Goal: Task Accomplishment & Management: Use online tool/utility

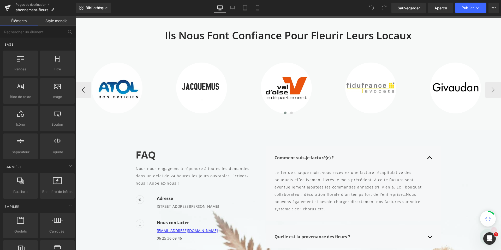
scroll to position [913, 0]
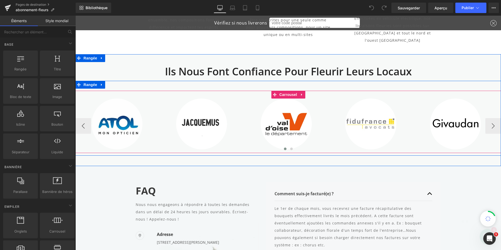
click at [323, 103] on div "Image" at bounding box center [285, 124] width 83 height 51
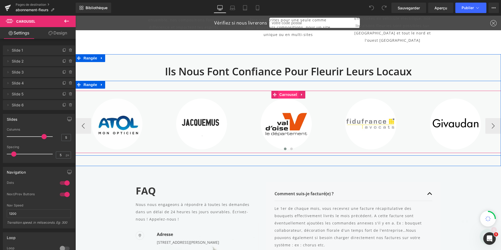
click at [284, 93] on font "Carrousel" at bounding box center [288, 95] width 18 height 4
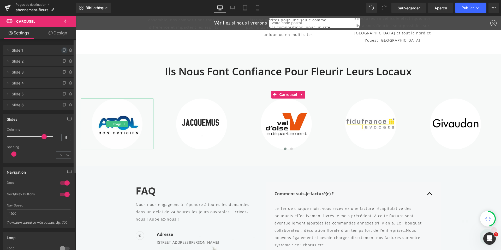
click at [62, 51] on icon at bounding box center [64, 50] width 4 height 4
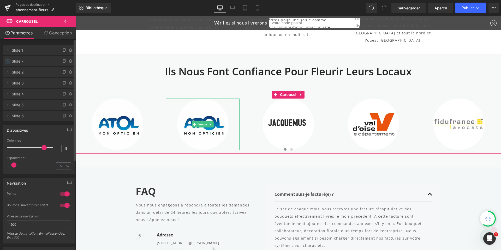
click at [9, 61] on icon at bounding box center [8, 61] width 4 height 4
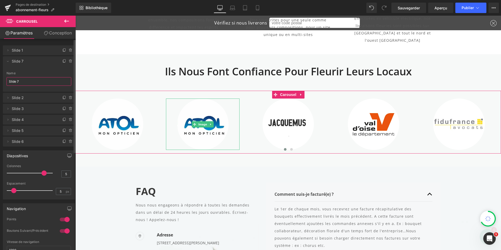
click at [24, 80] on input "Slide 7" at bounding box center [39, 81] width 65 height 9
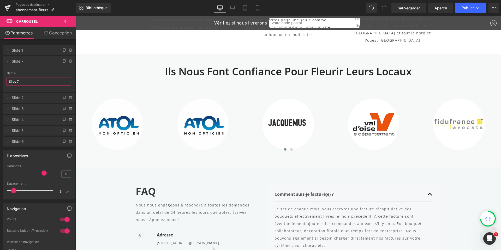
drag, startPoint x: 24, startPoint y: 80, endPoint x: -1, endPoint y: 79, distance: 25.6
click at [0, 79] on html "Carousel Vous prévisualisez comment le remodelera votre page. Vous ne pouvez pa…" at bounding box center [250, 125] width 501 height 250
type input "Printemps"
click at [7, 50] on icon at bounding box center [8, 50] width 4 height 4
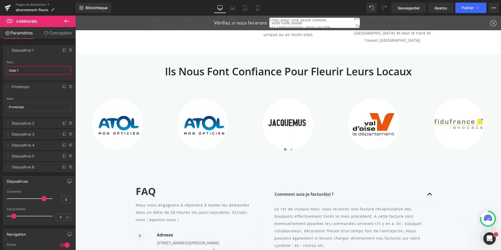
drag, startPoint x: 24, startPoint y: 72, endPoint x: -6, endPoint y: 70, distance: 30.6
click at [0, 70] on html "Carousel Vous prévisualisez comment le remodelera votre page. Vous ne pouvez pa…" at bounding box center [250, 125] width 501 height 250
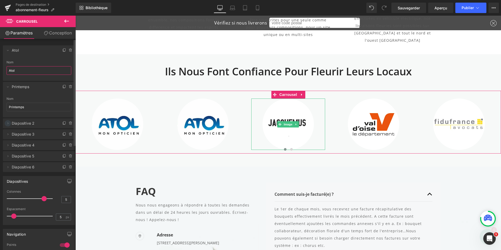
type input "Atol"
click at [7, 123] on icon at bounding box center [8, 123] width 4 height 4
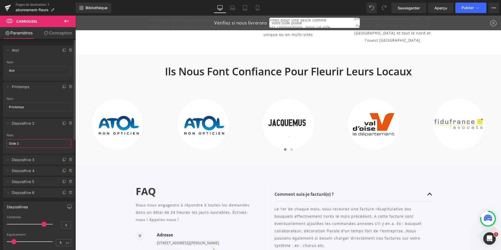
click at [28, 145] on input "Slide 2" at bounding box center [39, 143] width 65 height 9
drag, startPoint x: 25, startPoint y: 144, endPoint x: 6, endPoint y: 143, distance: 18.3
click at [6, 143] on div "Slide 2 Nom Slide 2" at bounding box center [39, 144] width 72 height 20
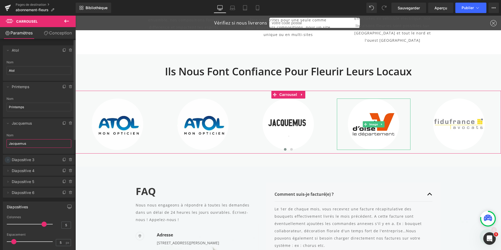
type input "Jacquemus"
click at [7, 162] on icon at bounding box center [8, 160] width 4 height 4
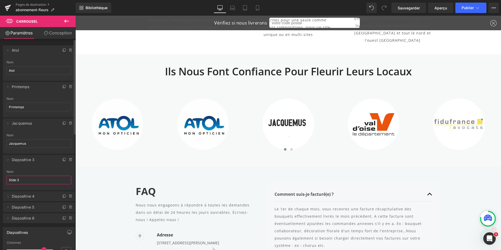
drag, startPoint x: 22, startPoint y: 181, endPoint x: 6, endPoint y: 180, distance: 15.7
click at [6, 180] on div "Slide 3 Nom Slide 3" at bounding box center [39, 180] width 72 height 20
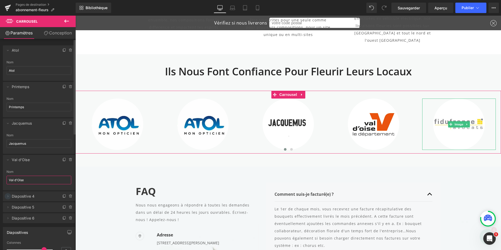
type input "Val d'Oise"
click at [8, 198] on icon at bounding box center [8, 196] width 4 height 4
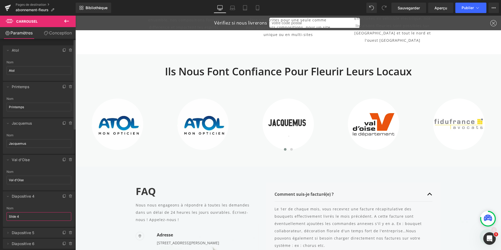
drag, startPoint x: 23, startPoint y: 218, endPoint x: 3, endPoint y: 218, distance: 20.1
click at [3, 218] on div "Slide 4 Nom Slide 4" at bounding box center [39, 217] width 72 height 20
type input "RSM Avocats"
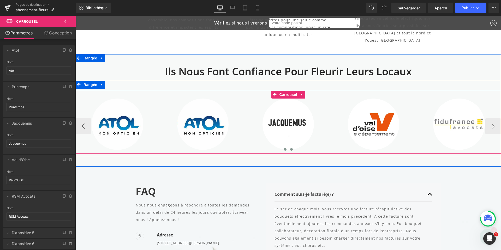
click at [290, 148] on span at bounding box center [291, 149] width 3 height 3
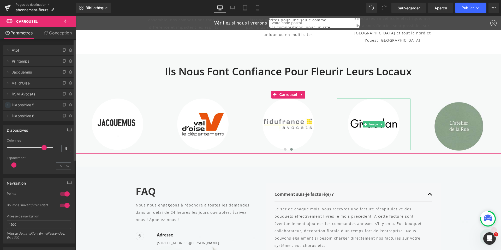
click at [8, 106] on icon at bounding box center [8, 105] width 4 height 4
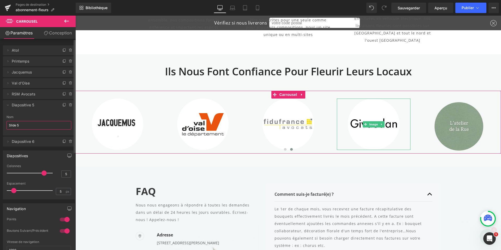
drag, startPoint x: 23, startPoint y: 127, endPoint x: 8, endPoint y: 126, distance: 15.2
click at [8, 126] on input "Slide 5" at bounding box center [39, 125] width 65 height 9
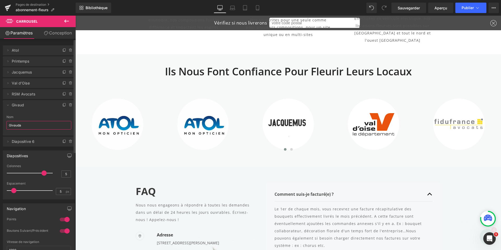
type input "Givaudan"
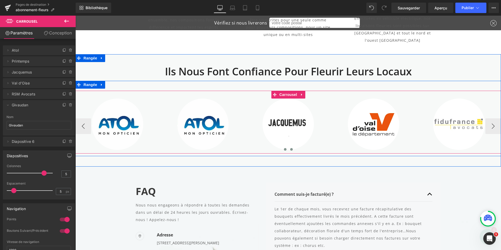
click at [290, 148] on span at bounding box center [291, 149] width 3 height 3
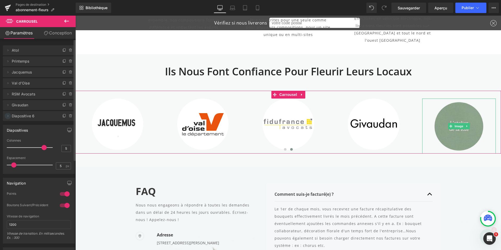
click at [6, 117] on icon at bounding box center [8, 116] width 4 height 4
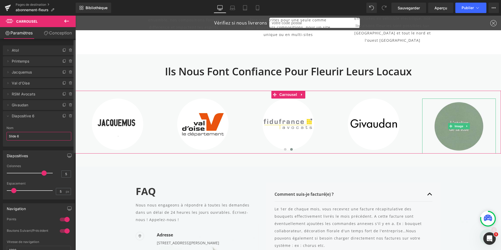
drag, startPoint x: 20, startPoint y: 136, endPoint x: 6, endPoint y: 136, distance: 13.6
click at [6, 136] on div "Slide 6 Nom Slide 6" at bounding box center [39, 136] width 72 height 20
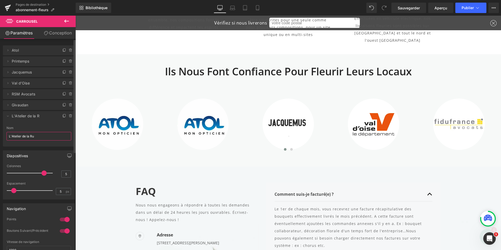
type input "L'Atelier de la Rue"
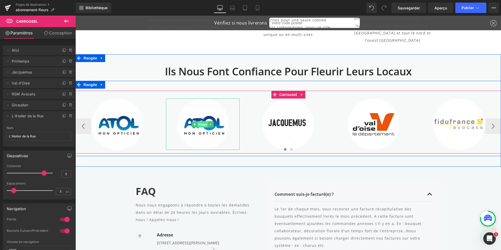
click at [201, 123] on font "Image" at bounding box center [202, 124] width 9 height 3
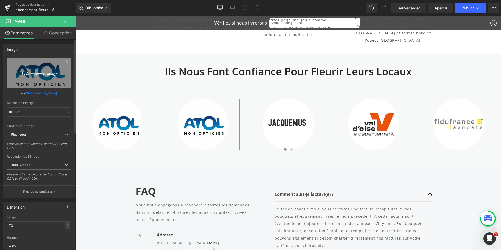
click at [40, 70] on icon "Remplacer l'image" at bounding box center [39, 73] width 42 height 7
type input "C:\fakepath\Logo Printemps.jpg"
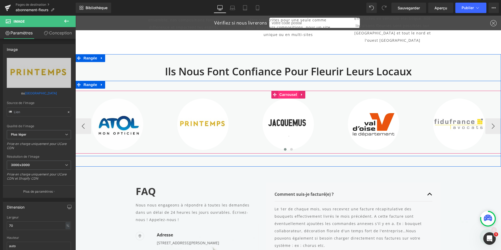
click at [283, 93] on font "Carrousel" at bounding box center [288, 95] width 18 height 4
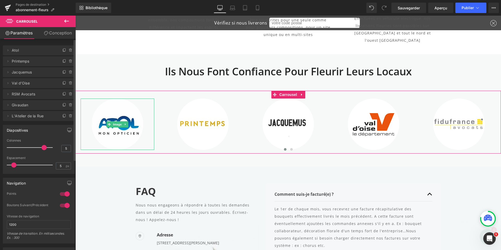
drag, startPoint x: 8, startPoint y: 105, endPoint x: 15, endPoint y: 50, distance: 55.6
click at [15, 44] on ul "Supprimer Annuler Atol Atol Nom Atol Supprimer Annuler Printemps Printemps Nom …" at bounding box center [39, 44] width 72 height 0
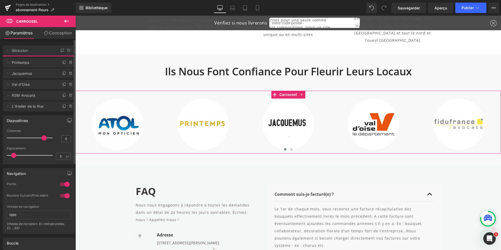
drag, startPoint x: 43, startPoint y: 106, endPoint x: 39, endPoint y: 51, distance: 54.7
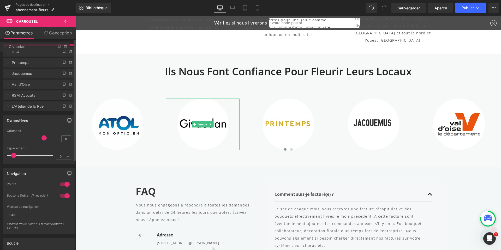
drag, startPoint x: 28, startPoint y: 61, endPoint x: 31, endPoint y: 46, distance: 14.8
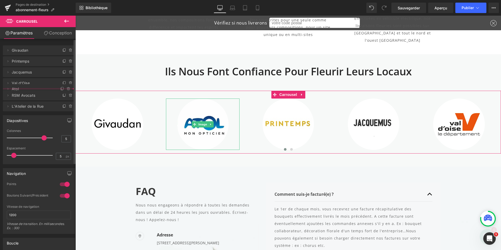
drag, startPoint x: 27, startPoint y: 60, endPoint x: 29, endPoint y: 88, distance: 27.8
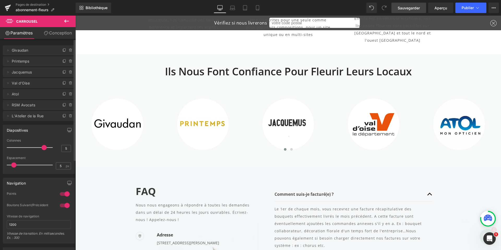
click at [414, 8] on font "Sauvegarder" at bounding box center [409, 8] width 22 height 4
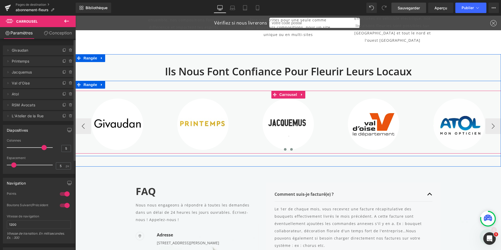
click at [291, 147] on button at bounding box center [291, 149] width 6 height 5
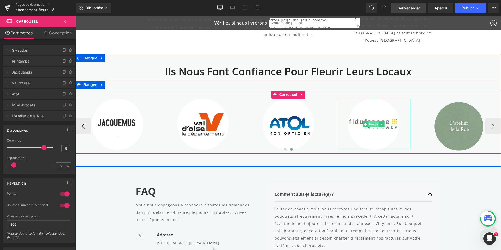
click at [372, 123] on font "Image" at bounding box center [373, 124] width 9 height 3
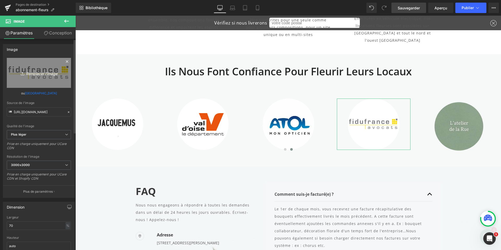
type input "C:\fakepath\Logo RSM Avocats.jpg"
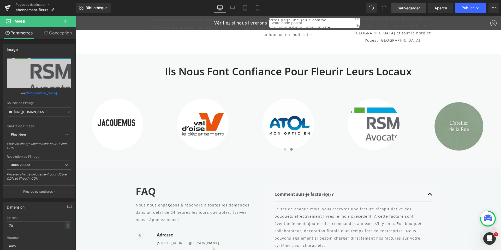
click at [408, 8] on font "Sauvegarder" at bounding box center [409, 8] width 22 height 4
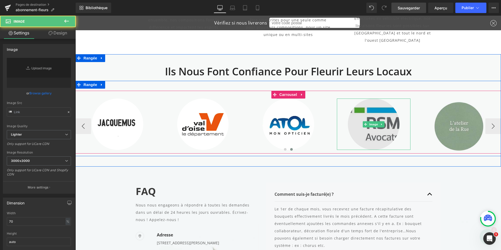
drag, startPoint x: 366, startPoint y: 109, endPoint x: 81, endPoint y: 86, distance: 285.6
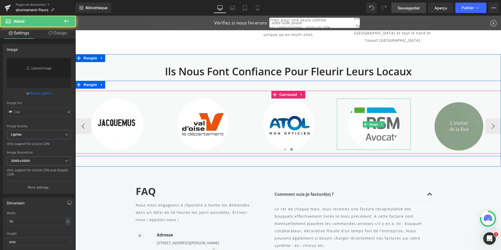
click at [366, 109] on img at bounding box center [374, 125] width 52 height 52
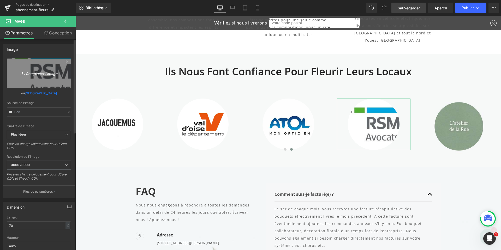
type input "C:\fakepath\Logo RSM Avocats.jpg"
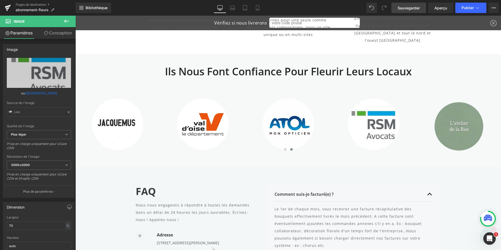
click at [408, 8] on font "Sauvegarder" at bounding box center [409, 8] width 22 height 4
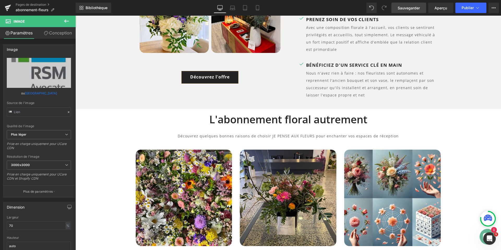
scroll to position [444, 0]
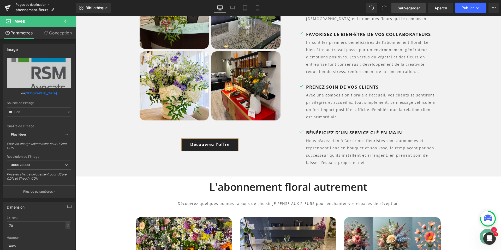
click at [35, 4] on font "Pages de destination" at bounding box center [31, 5] width 31 height 4
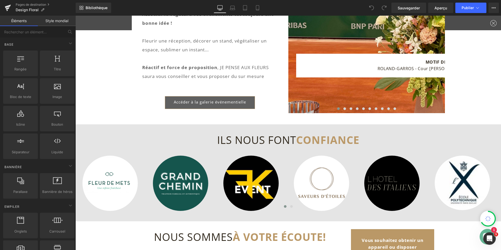
scroll to position [417, 0]
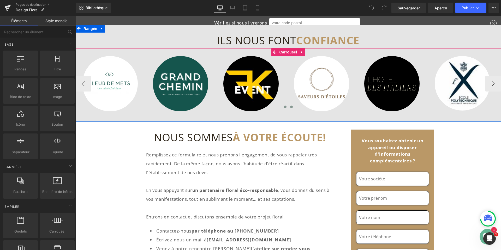
click at [290, 108] on span at bounding box center [291, 107] width 3 height 3
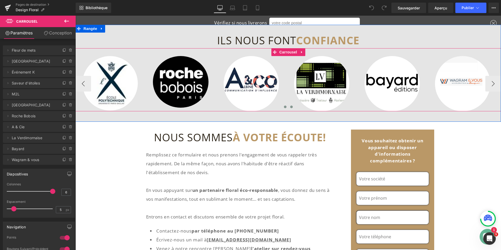
click at [284, 108] on span at bounding box center [285, 107] width 3 height 3
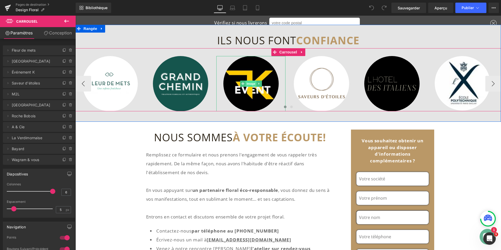
click at [249, 83] on font "Image" at bounding box center [251, 83] width 9 height 3
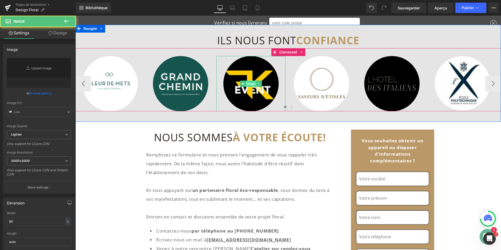
type input "https://ucarecdn.com/a94234a7-0818-4e98-bc30-a9f8c64144d6/-/format/auto/-/previ…"
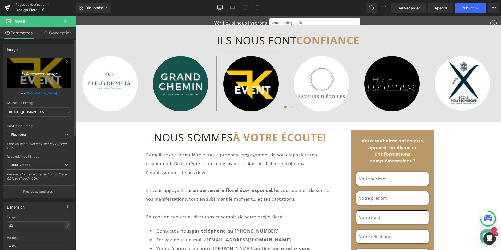
click at [39, 73] on font "Remplacer l'image" at bounding box center [42, 73] width 32 height 4
type input "C:\fakepath\bureau_betak_logo.jpg"
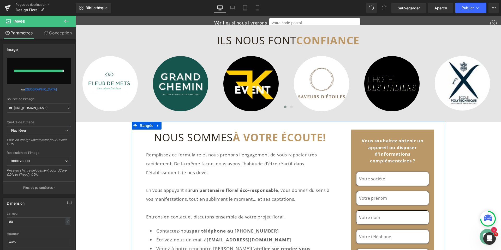
type input "https://ucarecdn.com/8ef0dc54-de47-4aac-be08-5e89d9db07b9/-/format/auto/-/previ…"
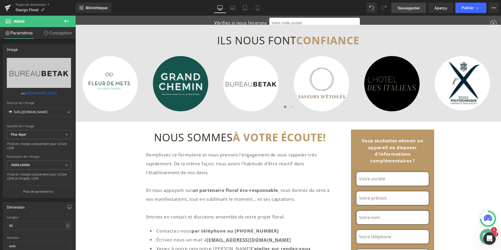
click at [414, 10] on font "Sauvegarder" at bounding box center [409, 8] width 22 height 4
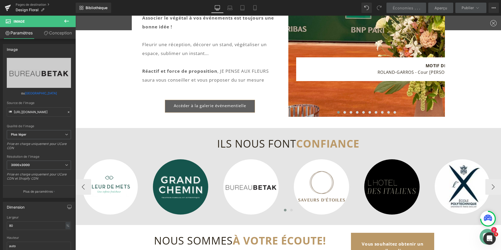
scroll to position [313, 0]
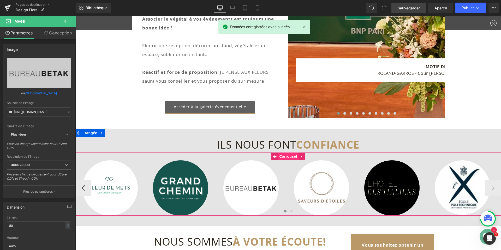
click at [285, 157] on font "Carrousel" at bounding box center [288, 156] width 18 height 4
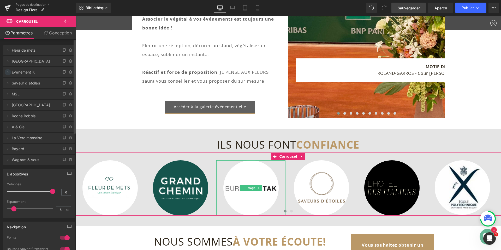
click at [8, 73] on icon at bounding box center [8, 72] width 1 height 2
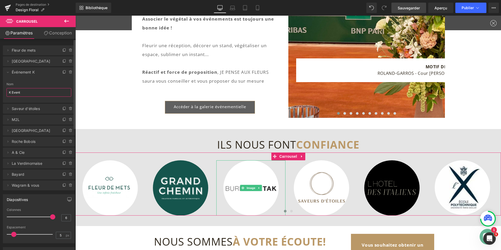
drag, startPoint x: 26, startPoint y: 93, endPoint x: 3, endPoint y: 90, distance: 22.9
click at [3, 90] on div "K Event Nom K Event" at bounding box center [39, 92] width 72 height 20
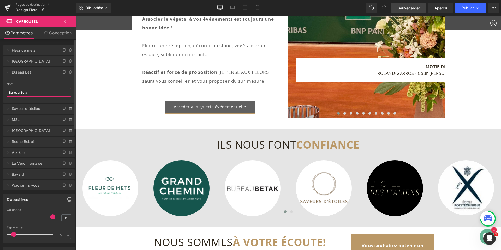
type input "Bureau Betak"
click at [123, 107] on div "Séparateur Bannière de héros CONCEPTION FLORAL ÉVÉNEMENTIEL Titre Traiteurs, co…" at bounding box center [288, 183] width 426 height 845
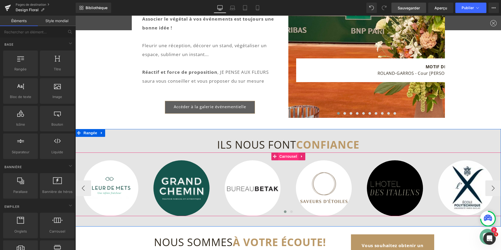
click at [283, 157] on font "Carrousel" at bounding box center [288, 156] width 18 height 4
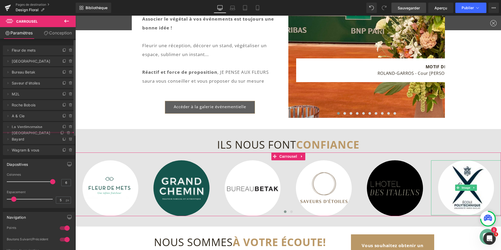
drag, startPoint x: 17, startPoint y: 105, endPoint x: 18, endPoint y: 133, distance: 27.9
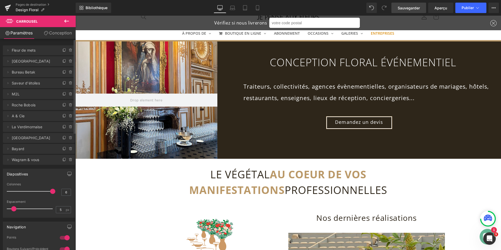
scroll to position [26, 0]
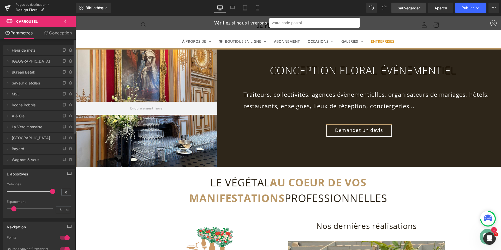
click at [414, 9] on font "Sauvegarder" at bounding box center [409, 8] width 22 height 4
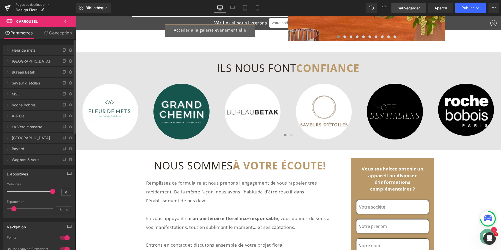
scroll to position [417, 0]
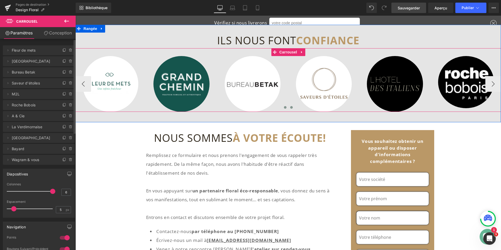
click at [290, 107] on span at bounding box center [291, 107] width 3 height 3
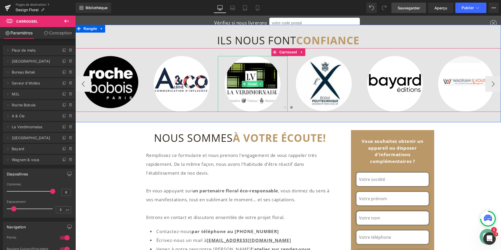
click at [250, 83] on font "Image" at bounding box center [252, 83] width 9 height 3
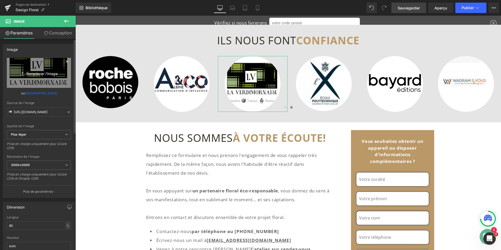
click at [40, 73] on font "Remplacer l'image" at bounding box center [42, 73] width 32 height 4
type input "C:\fakepath\Logo Simkhai.jpg"
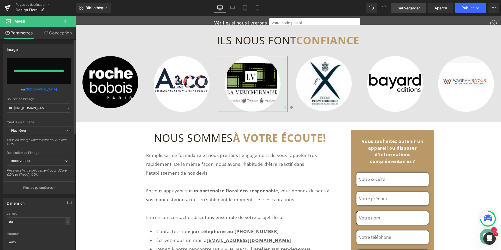
type input "https://ucarecdn.com/50f7c4f4-a40a-42d0-a07f-4e02ec5dfc15/-/format/auto/-/previ…"
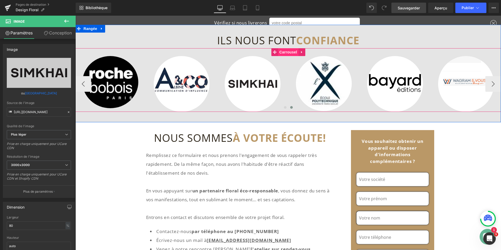
click at [282, 50] on font "Carrousel" at bounding box center [288, 52] width 18 height 8
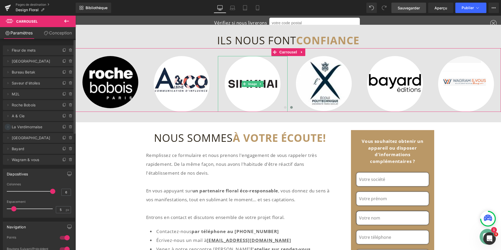
click at [8, 128] on icon at bounding box center [8, 127] width 4 height 4
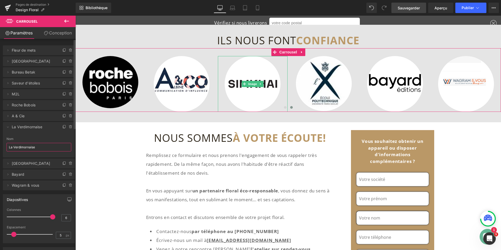
drag, startPoint x: 36, startPoint y: 147, endPoint x: 4, endPoint y: 146, distance: 32.4
click at [4, 146] on div "La Verdimornaise Nom La Verdimornaise" at bounding box center [39, 147] width 72 height 20
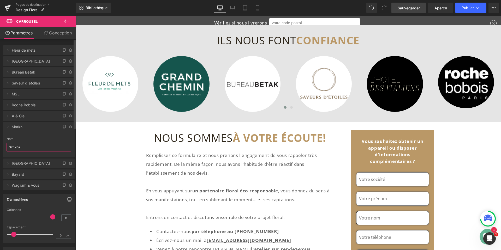
type input "Simkhai"
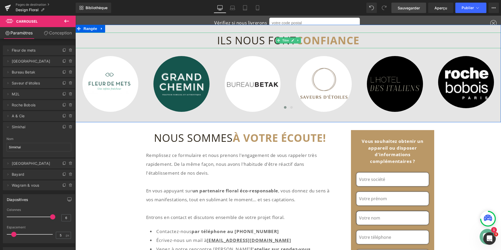
drag, startPoint x: 430, startPoint y: 41, endPoint x: 329, endPoint y: 116, distance: 125.7
click at [430, 41] on h1 "ILS NOUS FONT CONFIANCE" at bounding box center [288, 41] width 426 height 16
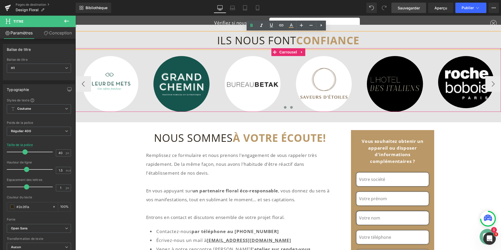
click at [290, 108] on span at bounding box center [291, 107] width 3 height 3
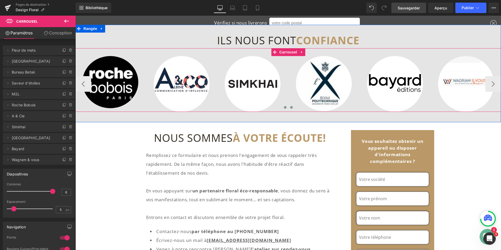
click at [284, 108] on span at bounding box center [285, 107] width 3 height 3
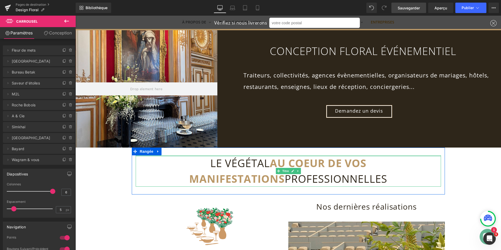
scroll to position [0, 0]
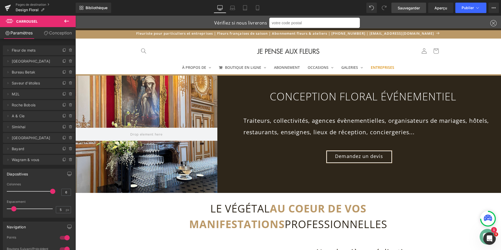
click at [406, 9] on font "Sauvegarder" at bounding box center [409, 8] width 22 height 4
click at [464, 10] on font "Publier" at bounding box center [468, 7] width 12 height 4
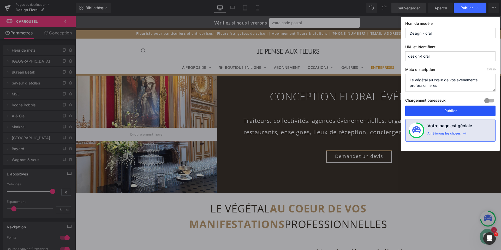
click at [448, 111] on font "Publier" at bounding box center [450, 111] width 12 height 4
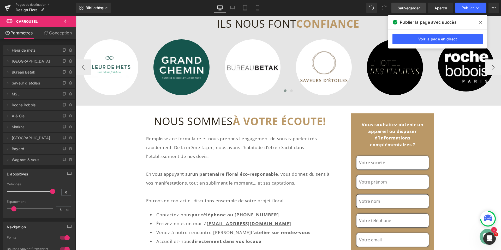
scroll to position [391, 0]
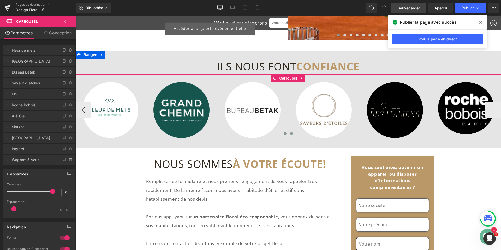
click at [290, 135] on span at bounding box center [291, 133] width 3 height 3
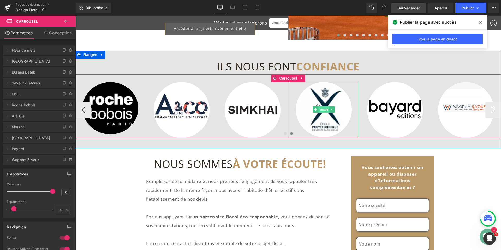
click at [320, 106] on font "Image" at bounding box center [323, 109] width 9 height 6
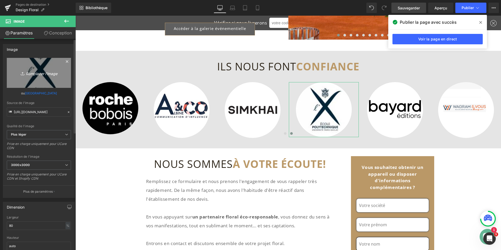
click at [35, 73] on font "Remplacer l'image" at bounding box center [42, 73] width 32 height 4
type input "C:\fakepath\Logo Agence Emmanuelle.jpg"
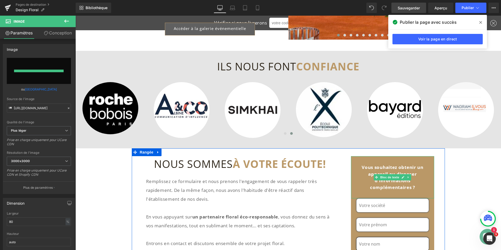
type input "https://ucarecdn.com/ecff5920-699c-42e4-a105-bb120ae0c64c/-/format/auto/-/previ…"
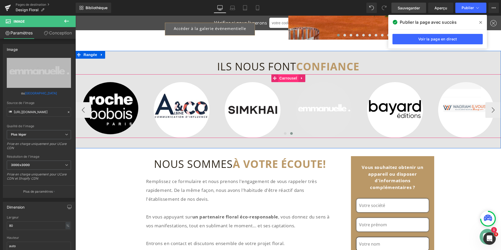
click at [284, 79] on font "Carrousel" at bounding box center [288, 78] width 18 height 4
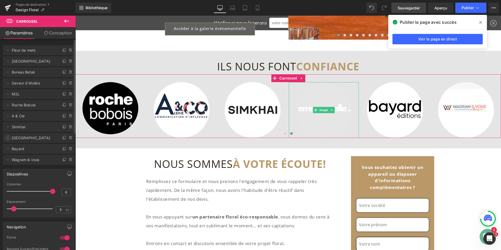
click at [8, 138] on icon at bounding box center [8, 138] width 4 height 4
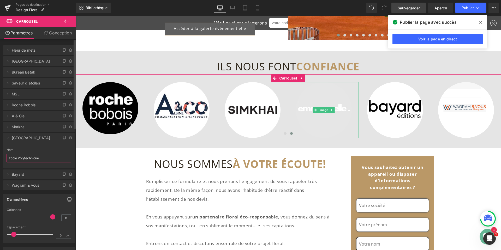
drag, startPoint x: 41, startPoint y: 160, endPoint x: 4, endPoint y: 158, distance: 37.4
click at [4, 157] on div "Ecole Polytechnique Nom Ecole Polytechnique" at bounding box center [39, 158] width 72 height 20
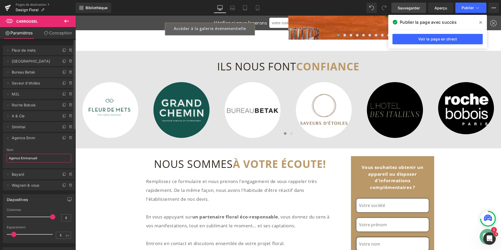
type input "Agence Emmanuelle"
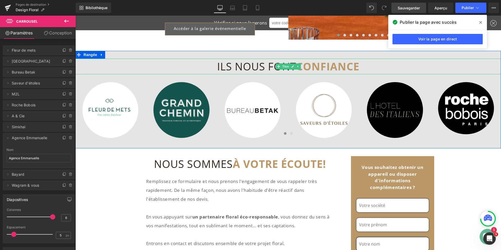
click at [428, 69] on h1 "ILS NOUS FONT CONFIANCE" at bounding box center [288, 67] width 426 height 16
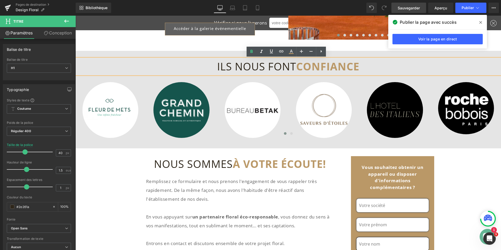
click at [409, 54] on div "ILS NOUS FONT CONFIANCE Titre Image Image Image Image Image" at bounding box center [288, 100] width 426 height 98
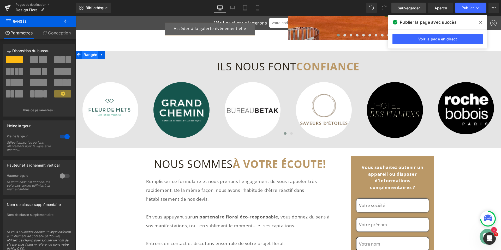
click at [92, 55] on font "Rangée" at bounding box center [90, 55] width 14 height 4
click at [54, 35] on font "Conception" at bounding box center [59, 32] width 23 height 5
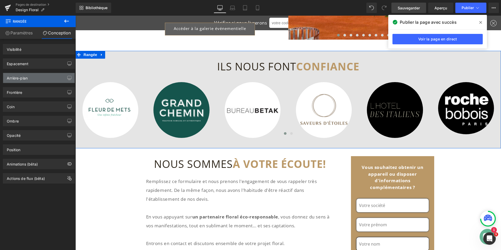
click at [42, 80] on div "Arrière-plan" at bounding box center [38, 78] width 71 height 10
click at [68, 79] on icon "button" at bounding box center [70, 79] width 4 height 0
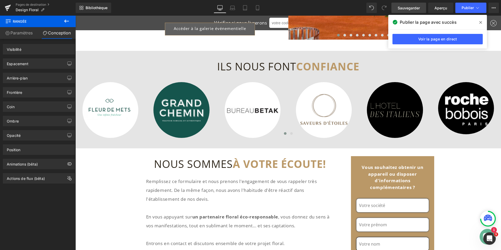
click at [481, 23] on icon at bounding box center [480, 22] width 3 height 4
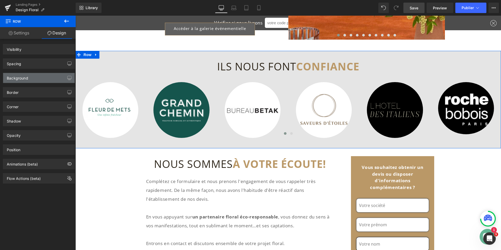
click at [40, 75] on div "Background" at bounding box center [38, 78] width 71 height 10
click at [68, 79] on icon "button" at bounding box center [70, 79] width 4 height 0
click at [20, 33] on link "Settings" at bounding box center [19, 33] width 38 height 12
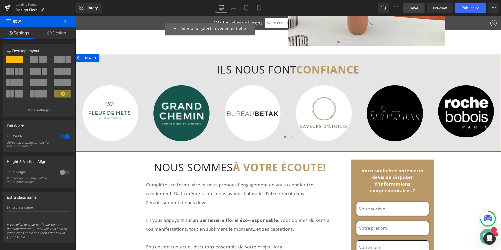
click at [57, 33] on link "Design" at bounding box center [57, 33] width 38 height 12
click at [0, 0] on icon "button" at bounding box center [0, 0] width 0 height 0
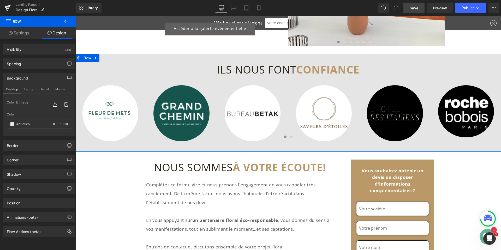
type input "#e5e5e5"
type input "100"
click at [12, 125] on span at bounding box center [12, 124] width 4 height 4
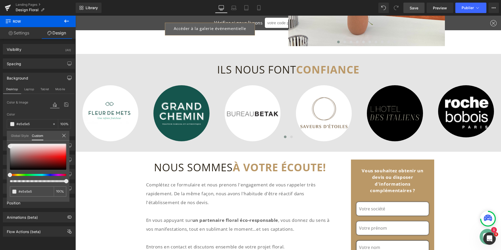
click at [289, 134] on body "Ce site utilise des cookies pour vous garantir la meilleure expérience possible…" at bounding box center [288, 166] width 426 height 1084
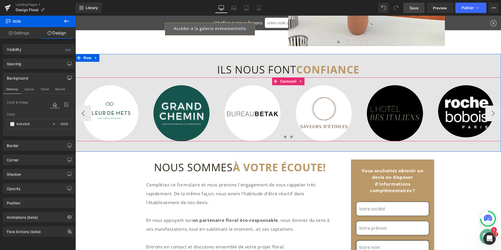
click at [290, 136] on span at bounding box center [291, 137] width 3 height 3
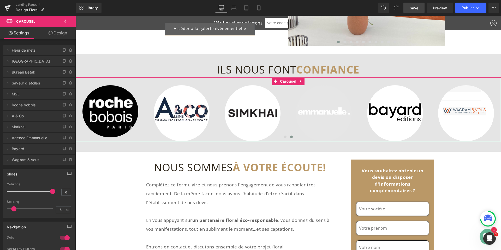
drag, startPoint x: 63, startPoint y: 31, endPoint x: 20, endPoint y: 82, distance: 67.2
click at [63, 31] on link "Design" at bounding box center [58, 33] width 38 height 12
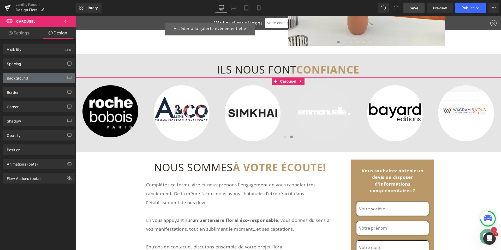
click at [6, 77] on div "Background" at bounding box center [38, 78] width 71 height 10
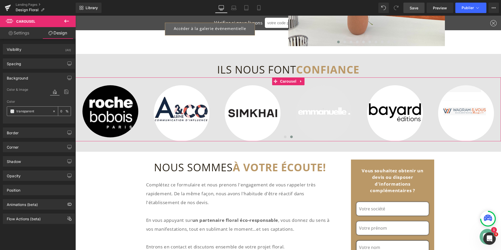
click at [11, 111] on span at bounding box center [12, 111] width 4 height 4
click at [307, 54] on body "Ce site utilise des cookies pour vous garantir la meilleure expérience possible…" at bounding box center [288, 166] width 426 height 1084
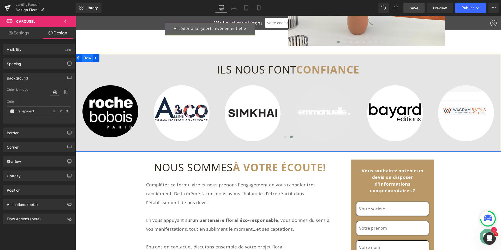
click at [88, 54] on span "Row" at bounding box center [87, 58] width 10 height 8
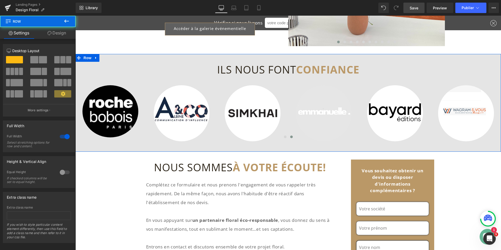
click at [64, 35] on link "Design" at bounding box center [57, 33] width 38 height 12
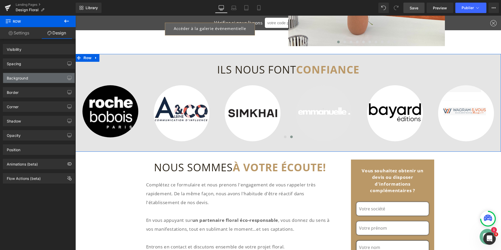
click at [22, 80] on div "Background" at bounding box center [38, 78] width 71 height 10
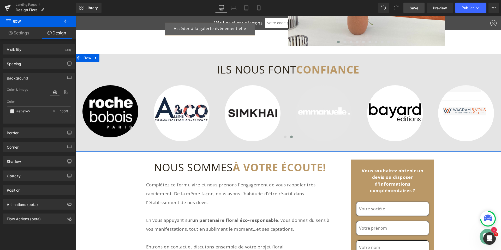
type input "#e5e5e5"
type input "100"
click at [11, 113] on span at bounding box center [12, 111] width 4 height 4
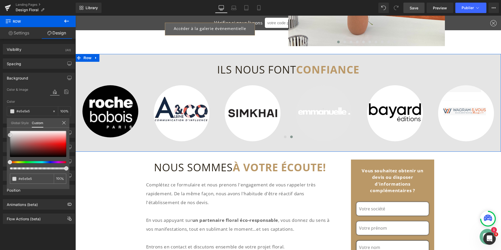
type input "#e0e0e0"
type input "#d3d3d3"
type input "#cccccc"
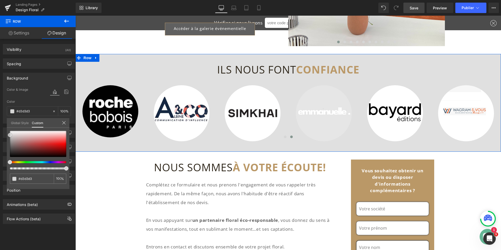
type input "#cccccc"
type input "#c6c6c6"
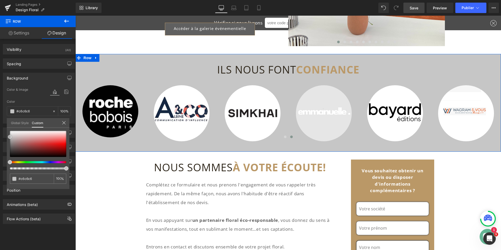
type input "#c9c9c9"
drag, startPoint x: 10, startPoint y: 135, endPoint x: 9, endPoint y: 137, distance: 2.7
click at [9, 137] on span at bounding box center [10, 136] width 4 height 4
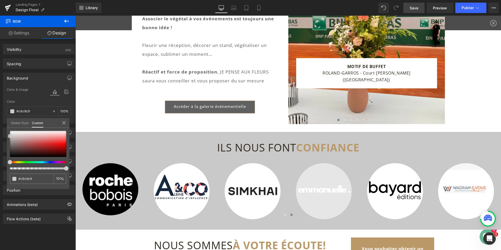
scroll to position [313, 0]
click at [466, 9] on font "Publier" at bounding box center [468, 7] width 12 height 4
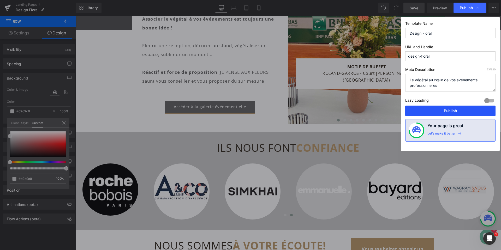
click at [454, 112] on button "Publish" at bounding box center [450, 111] width 90 height 10
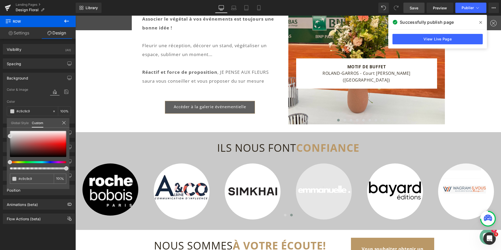
click at [481, 21] on icon at bounding box center [480, 22] width 3 height 4
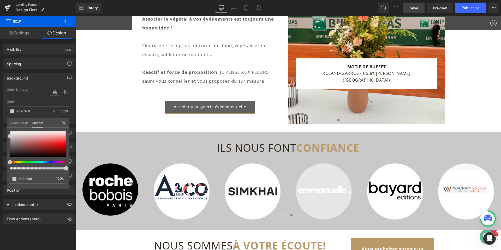
click at [24, 4] on link "Landing Pages" at bounding box center [46, 5] width 60 height 4
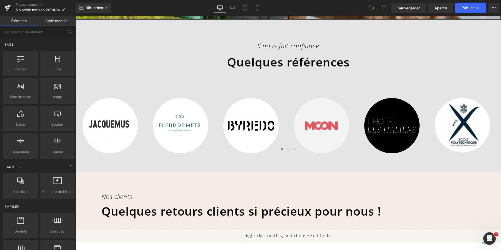
scroll to position [1539, 0]
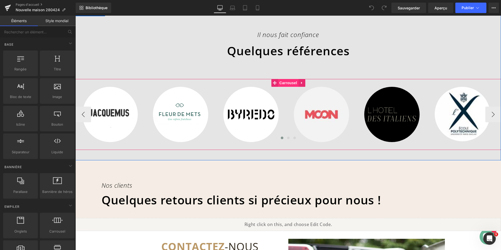
click at [286, 81] on font "Carrousel" at bounding box center [288, 83] width 18 height 4
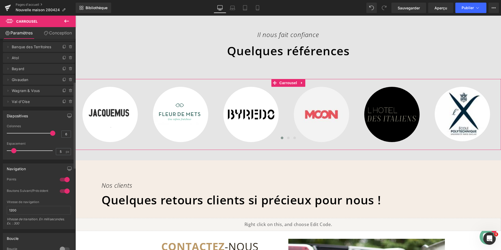
scroll to position [104, 0]
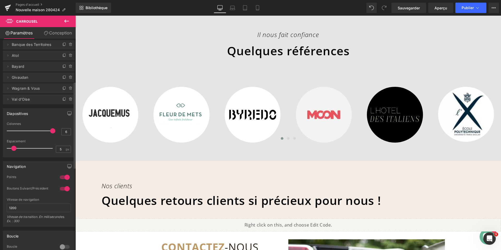
drag, startPoint x: 50, startPoint y: 131, endPoint x: 57, endPoint y: 134, distance: 8.0
click at [57, 134] on div "Colonnes 6" at bounding box center [39, 130] width 64 height 17
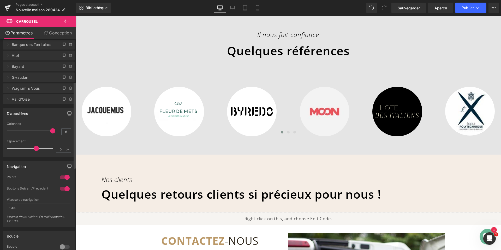
drag, startPoint x: 13, startPoint y: 148, endPoint x: 33, endPoint y: 155, distance: 21.9
click at [33, 155] on div "Espacement 5 px" at bounding box center [39, 148] width 64 height 17
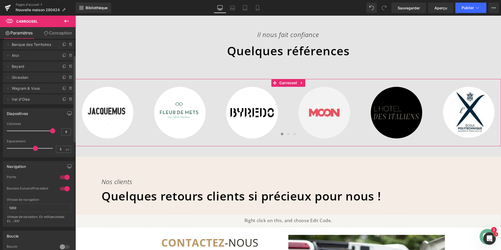
scroll to position [0, 0]
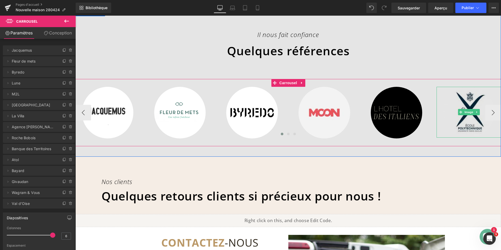
click at [466, 102] on img at bounding box center [468, 112] width 51 height 51
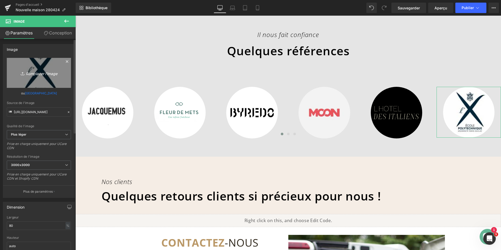
click at [40, 73] on font "Remplacer l'image" at bounding box center [42, 73] width 32 height 4
type input "C:\fakepath\Logo Printemps.jpg"
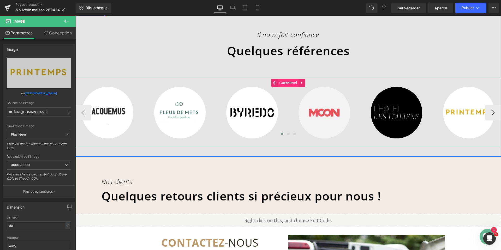
click at [286, 83] on font "Carrousel" at bounding box center [288, 83] width 18 height 4
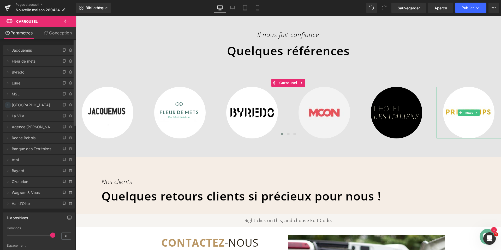
click at [8, 105] on icon at bounding box center [8, 105] width 4 height 4
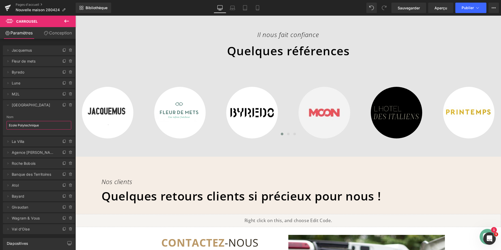
drag, startPoint x: 41, startPoint y: 127, endPoint x: 0, endPoint y: 125, distance: 41.3
click at [0, 125] on html "Carousel Vous prévisualisez comment le remodelera votre page. Vous ne pouvez pa…" at bounding box center [250, 125] width 501 height 250
type input "Printemps"
click at [422, 60] on div "Quelques références" at bounding box center [288, 59] width 426 height 40
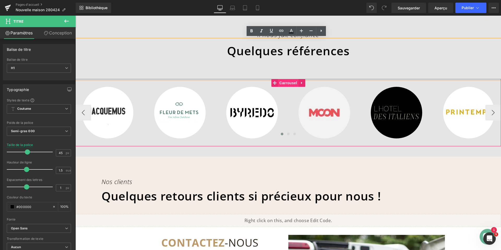
click at [285, 82] on font "Carrousel" at bounding box center [288, 83] width 18 height 4
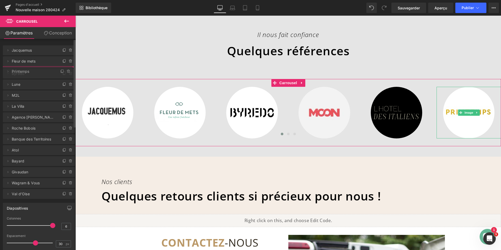
drag, startPoint x: 33, startPoint y: 107, endPoint x: 37, endPoint y: 73, distance: 33.9
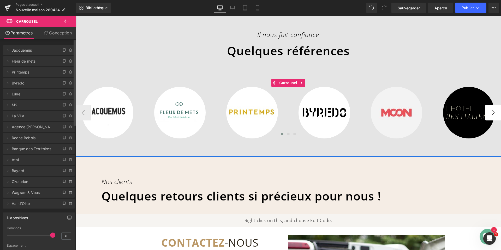
click at [486, 111] on button "›" at bounding box center [493, 113] width 16 height 16
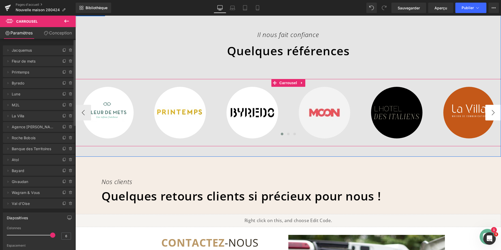
click at [486, 111] on button "›" at bounding box center [493, 113] width 16 height 16
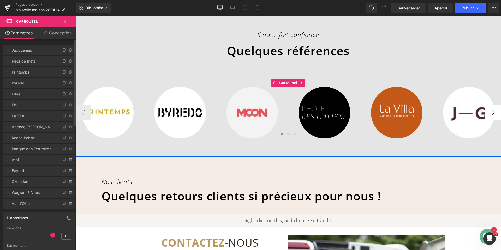
click at [486, 111] on button "›" at bounding box center [493, 113] width 16 height 16
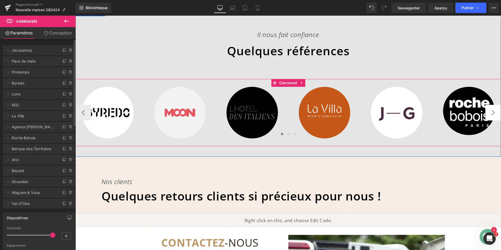
click at [485, 112] on button "›" at bounding box center [493, 113] width 16 height 16
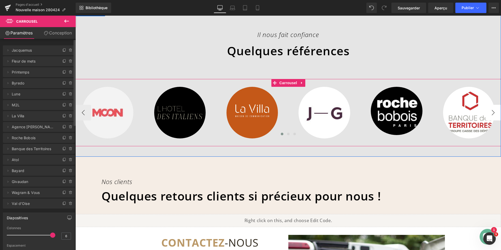
click at [485, 112] on button "›" at bounding box center [493, 113] width 16 height 16
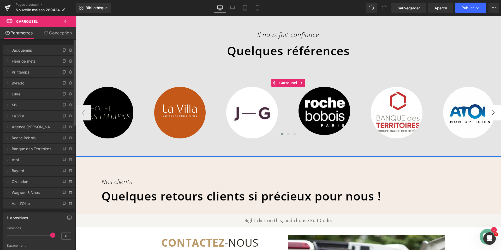
click at [485, 112] on button "›" at bounding box center [493, 113] width 16 height 16
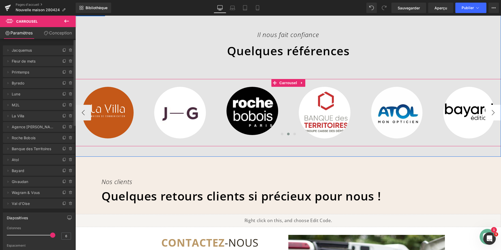
click at [485, 112] on button "›" at bounding box center [493, 113] width 16 height 16
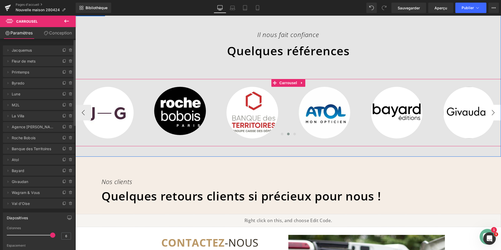
click at [485, 112] on button "›" at bounding box center [493, 113] width 16 height 16
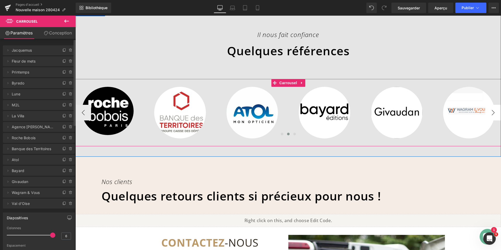
click at [493, 112] on button "›" at bounding box center [493, 113] width 16 height 16
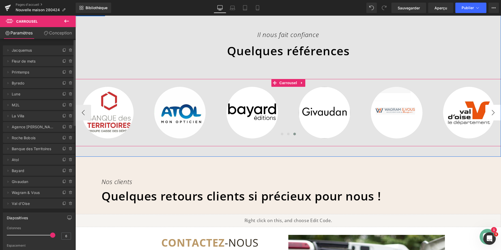
click at [493, 112] on button "›" at bounding box center [493, 113] width 16 height 16
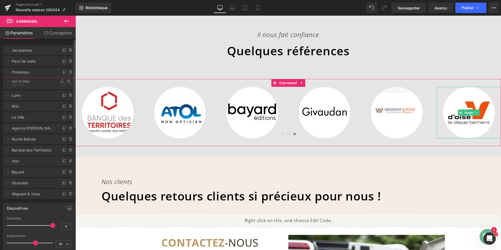
drag, startPoint x: 22, startPoint y: 205, endPoint x: 41, endPoint y: 82, distance: 123.8
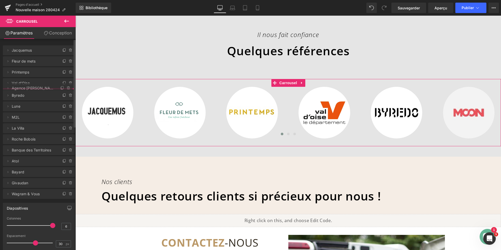
drag, startPoint x: 34, startPoint y: 139, endPoint x: 34, endPoint y: 89, distance: 49.8
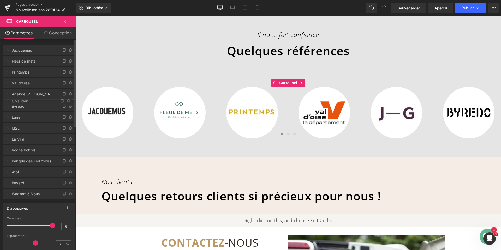
drag, startPoint x: 29, startPoint y: 192, endPoint x: 30, endPoint y: 101, distance: 91.6
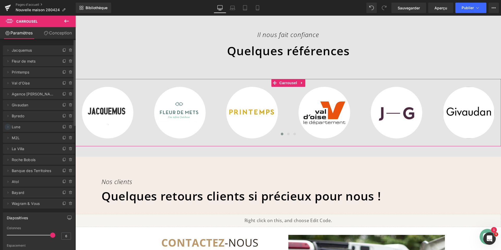
click at [7, 126] on icon at bounding box center [8, 127] width 4 height 4
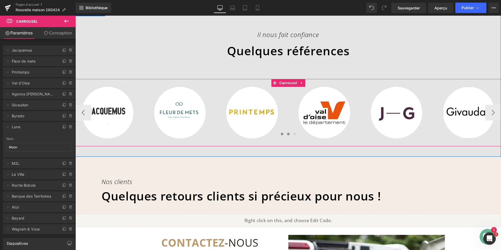
click at [287, 133] on span at bounding box center [288, 134] width 3 height 3
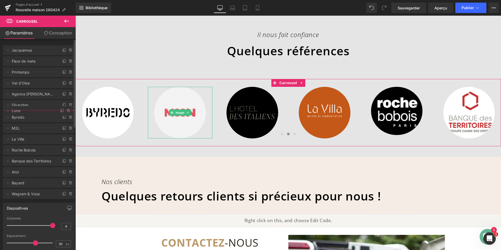
drag, startPoint x: 23, startPoint y: 127, endPoint x: 23, endPoint y: 111, distance: 16.2
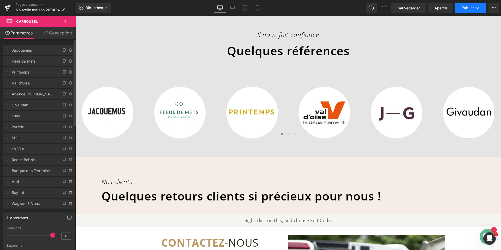
click at [464, 10] on button "Publier" at bounding box center [470, 8] width 31 height 10
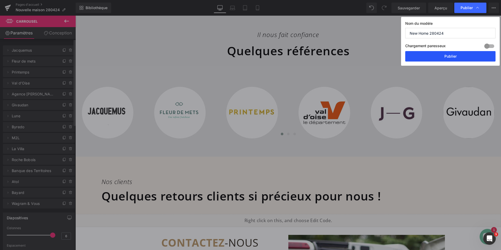
click at [436, 56] on button "Publier" at bounding box center [450, 56] width 90 height 10
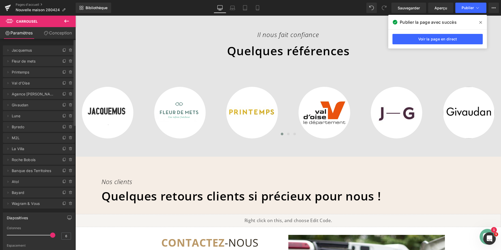
click at [482, 23] on icon at bounding box center [480, 22] width 3 height 3
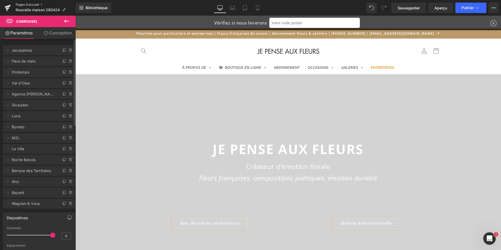
click at [30, 4] on font "Pages d'accueil" at bounding box center [27, 5] width 23 height 4
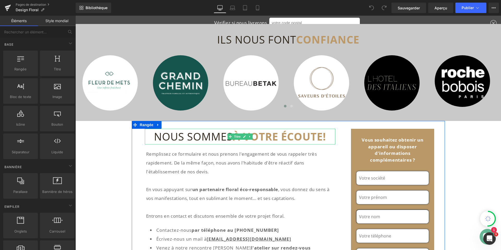
scroll to position [417, 0]
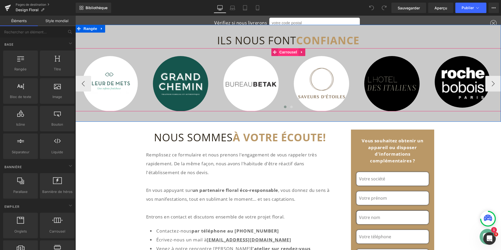
click at [286, 52] on font "Carrousel" at bounding box center [288, 52] width 18 height 4
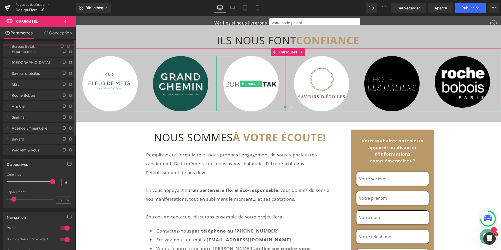
drag, startPoint x: 28, startPoint y: 73, endPoint x: 31, endPoint y: 47, distance: 26.0
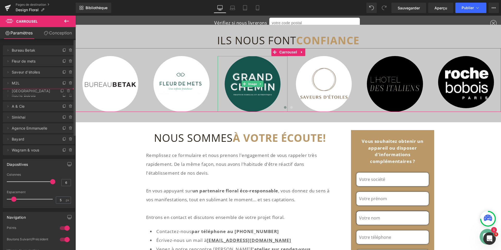
drag, startPoint x: 31, startPoint y: 72, endPoint x: 33, endPoint y: 91, distance: 18.8
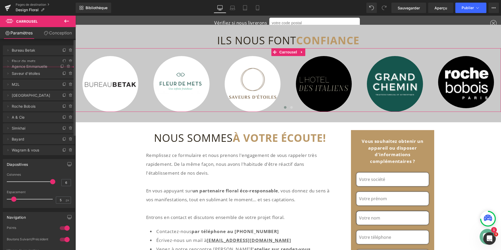
drag, startPoint x: 33, startPoint y: 138, endPoint x: 36, endPoint y: 67, distance: 71.5
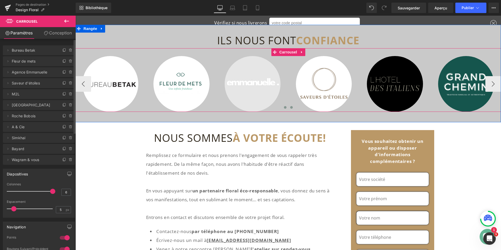
click at [290, 107] on span at bounding box center [291, 107] width 3 height 3
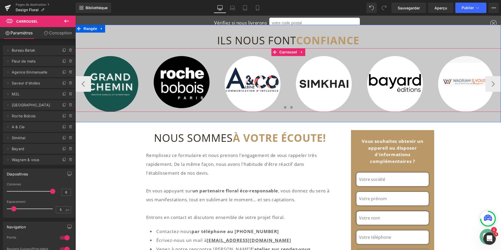
click at [282, 106] on button at bounding box center [285, 107] width 6 height 5
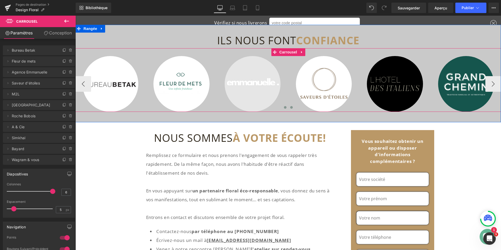
click at [290, 107] on span at bounding box center [291, 107] width 3 height 3
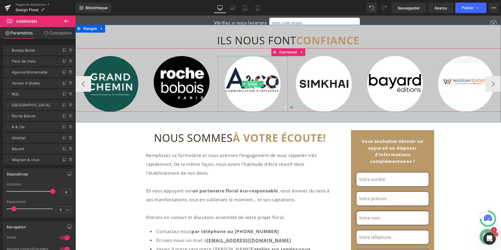
click at [250, 83] on font "Image" at bounding box center [252, 83] width 9 height 3
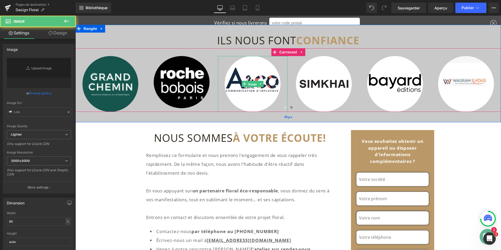
type input "https://ucarecdn.com/1279b48b-70d6-4af7-a557-e2e5eda5da28/-/format/auto/-/previ…"
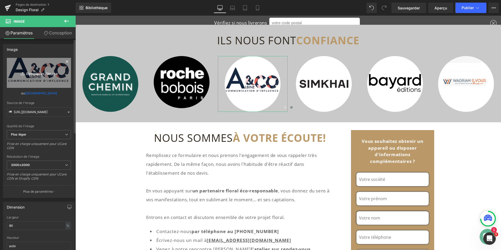
click at [37, 71] on icon "Remplacer l'image" at bounding box center [39, 73] width 42 height 7
type input "C:\fakepath\Moon.jpg"
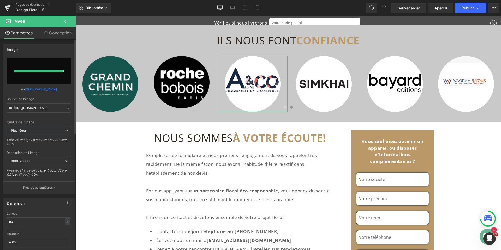
type input "https://ucarecdn.com/2f9d2699-36bf-4b0a-9219-2dc86cf37d1a/-/format/auto/-/previ…"
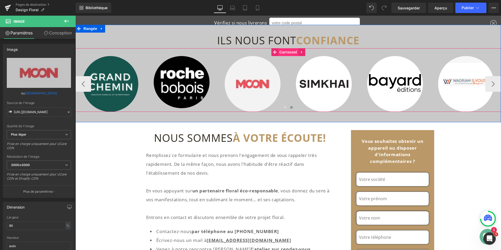
click at [280, 51] on font "Carrousel" at bounding box center [288, 52] width 18 height 4
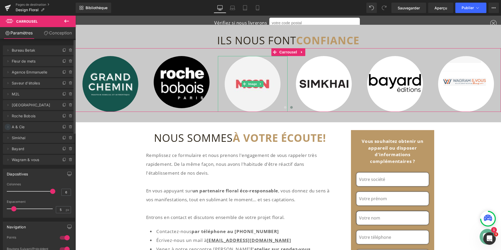
click at [7, 126] on icon at bounding box center [8, 127] width 4 height 4
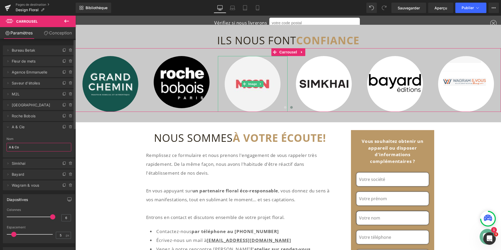
drag, startPoint x: 24, startPoint y: 146, endPoint x: 4, endPoint y: 147, distance: 19.4
click at [4, 147] on div "A & Co Nom A & Co" at bounding box center [39, 147] width 72 height 20
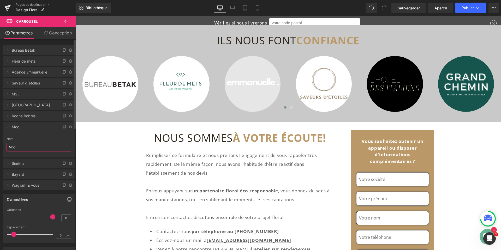
type input "Moon"
click at [425, 37] on h1 "ILS NOUS FONT CONFIANCE" at bounding box center [288, 41] width 426 height 16
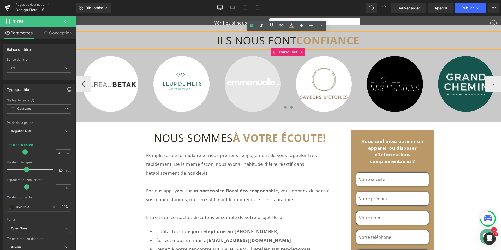
click at [290, 108] on span at bounding box center [291, 107] width 3 height 3
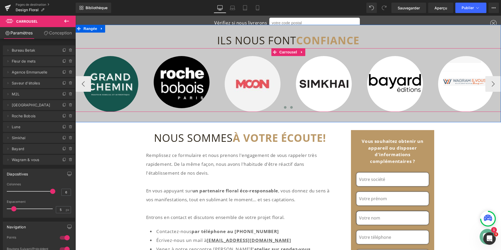
click at [284, 108] on span at bounding box center [285, 107] width 3 height 3
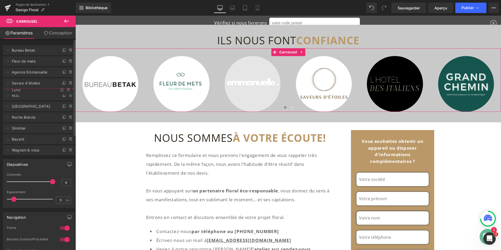
drag, startPoint x: 23, startPoint y: 128, endPoint x: 30, endPoint y: 91, distance: 37.7
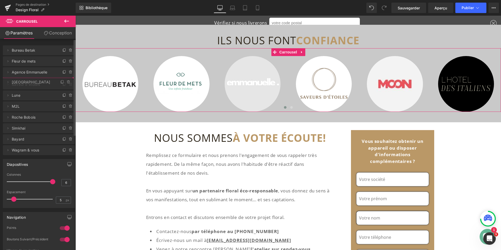
drag, startPoint x: 29, startPoint y: 115, endPoint x: 31, endPoint y: 81, distance: 34.0
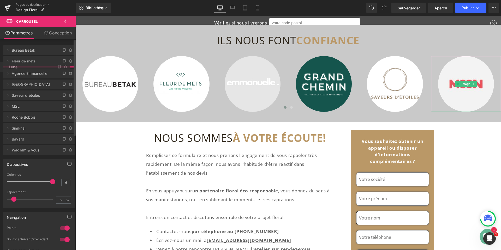
drag, startPoint x: 22, startPoint y: 106, endPoint x: 29, endPoint y: 68, distance: 38.7
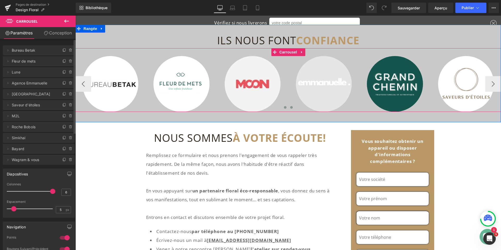
click at [290, 107] on span at bounding box center [291, 107] width 3 height 3
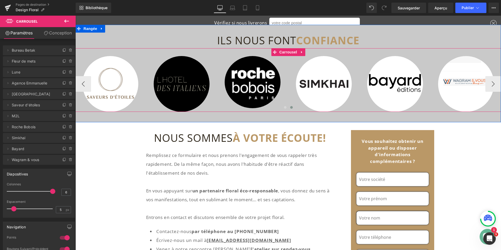
click at [290, 107] on span at bounding box center [291, 107] width 3 height 3
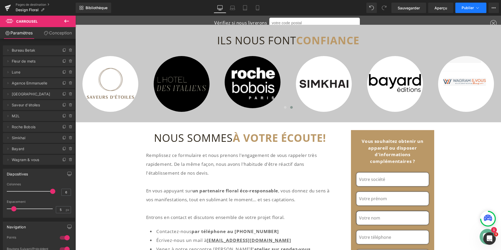
click at [467, 7] on font "Publier" at bounding box center [468, 7] width 12 height 4
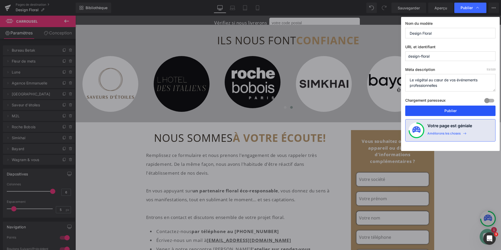
click at [446, 111] on font "Publier" at bounding box center [450, 111] width 12 height 4
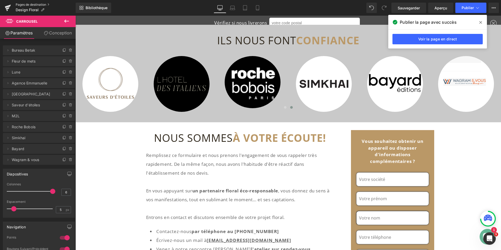
click at [28, 5] on font "Pages de destination" at bounding box center [31, 5] width 31 height 4
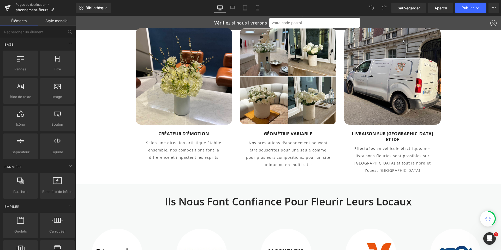
scroll to position [887, 0]
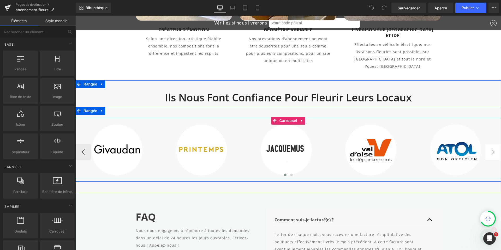
click at [489, 144] on button "›" at bounding box center [493, 152] width 16 height 16
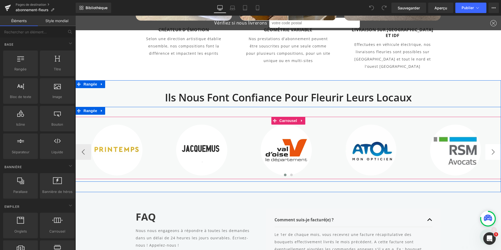
click at [489, 144] on button "›" at bounding box center [493, 152] width 16 height 16
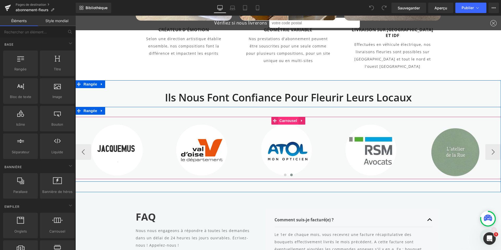
click at [283, 119] on font "Carrousel" at bounding box center [288, 121] width 18 height 4
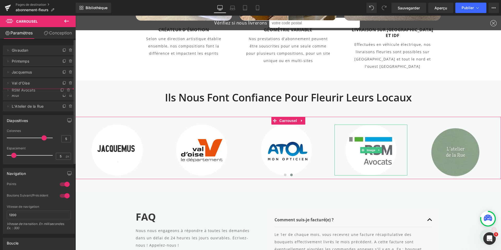
drag, startPoint x: 30, startPoint y: 107, endPoint x: 31, endPoint y: 92, distance: 14.9
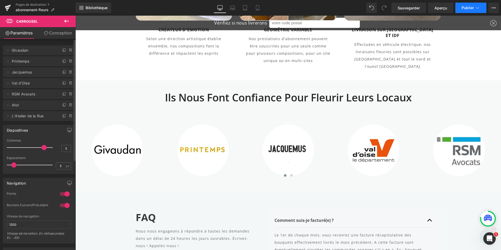
click at [465, 7] on font "Publier" at bounding box center [468, 7] width 12 height 4
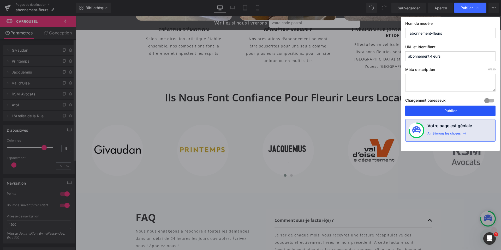
click at [450, 109] on font "Publier" at bounding box center [450, 111] width 12 height 4
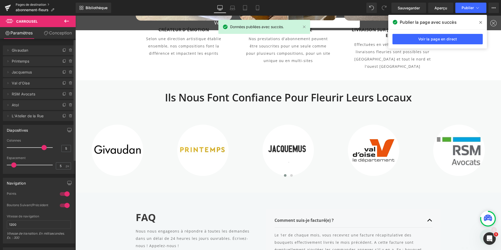
click at [32, 5] on font "Pages de destination" at bounding box center [31, 5] width 31 height 4
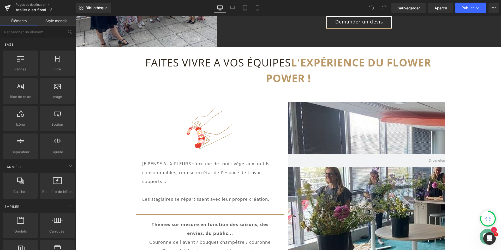
scroll to position [78, 0]
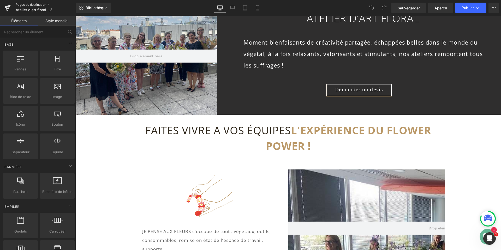
click at [33, 5] on font "Pages de destination" at bounding box center [31, 5] width 31 height 4
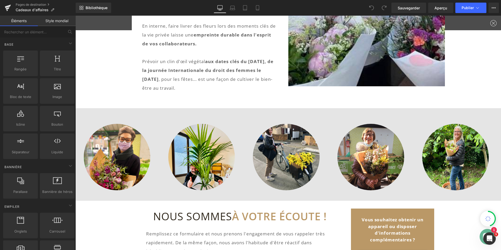
scroll to position [313, 0]
